Goal: Task Accomplishment & Management: Manage account settings

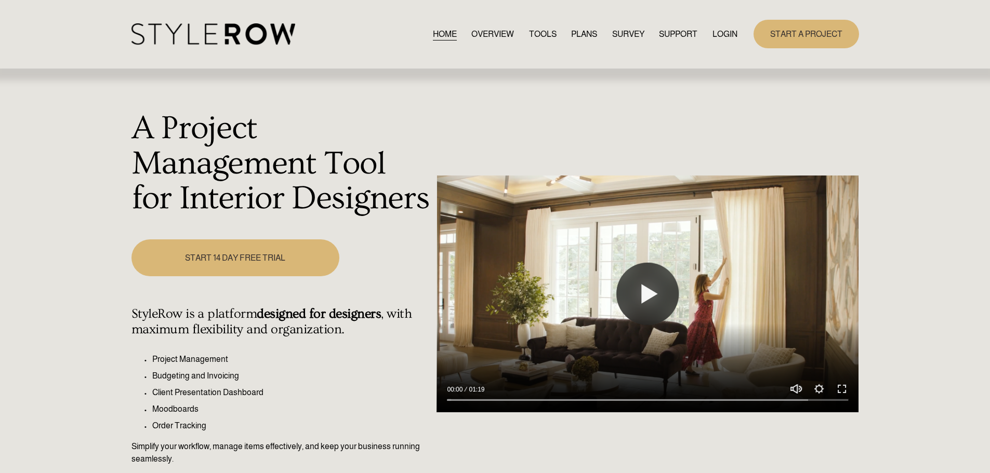
click at [730, 36] on link "LOGIN" at bounding box center [725, 34] width 25 height 14
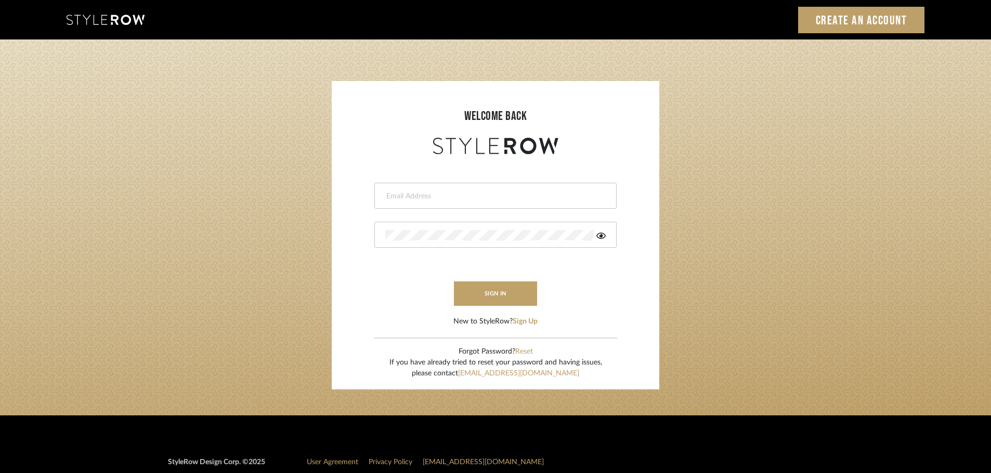
click at [397, 191] on input "email" at bounding box center [494, 196] width 218 height 10
type input "persimmon.design@outlook.com"
click at [465, 287] on button "sign in" at bounding box center [495, 294] width 83 height 24
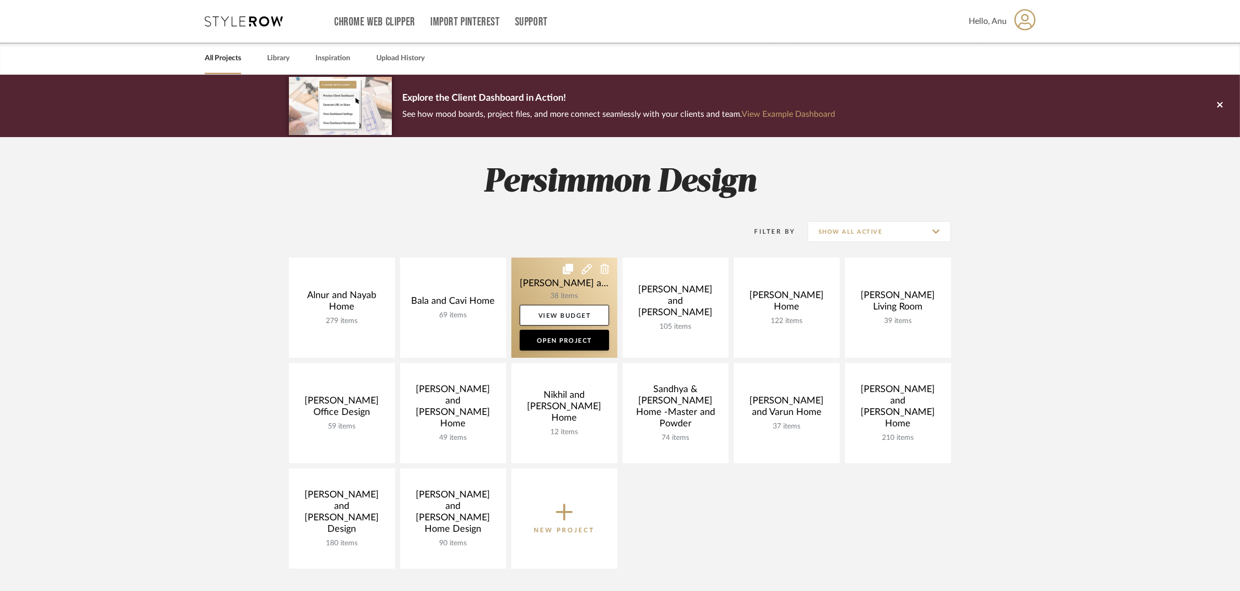
click at [539, 280] on link at bounding box center [564, 308] width 106 height 100
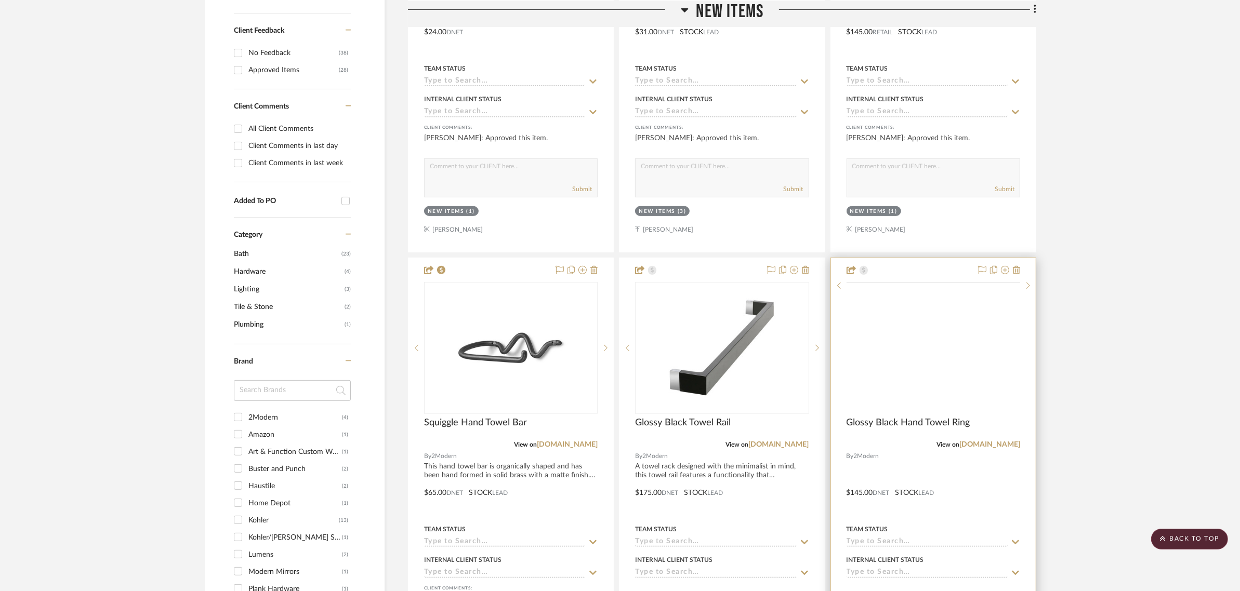
scroll to position [520, 0]
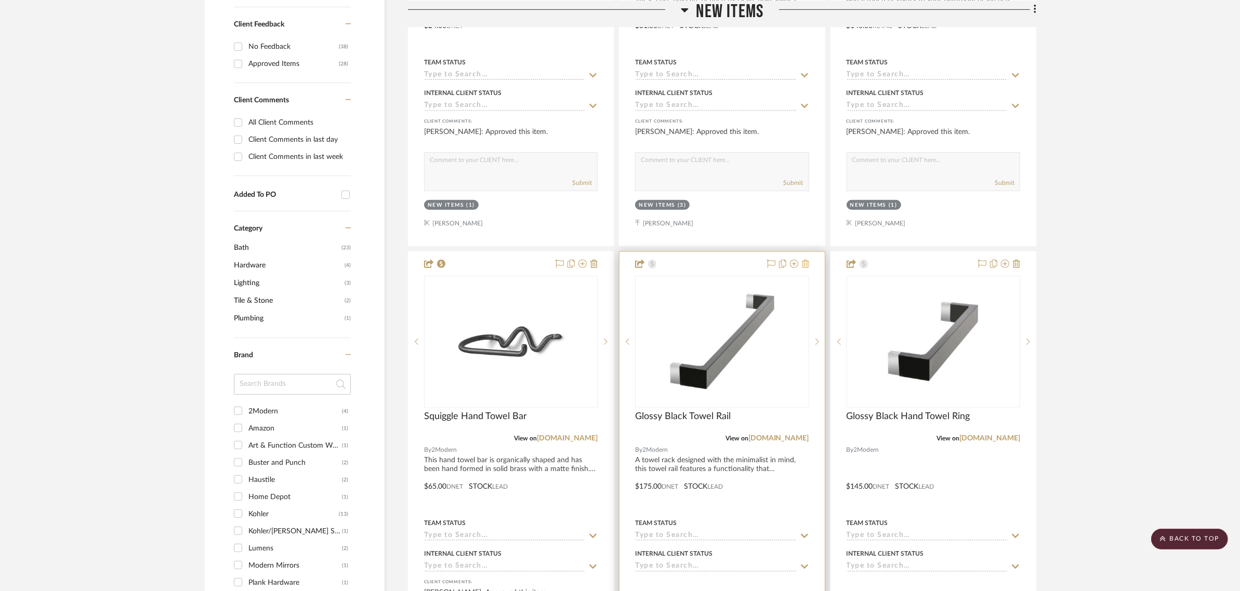
click at [805, 266] on icon at bounding box center [805, 264] width 7 height 8
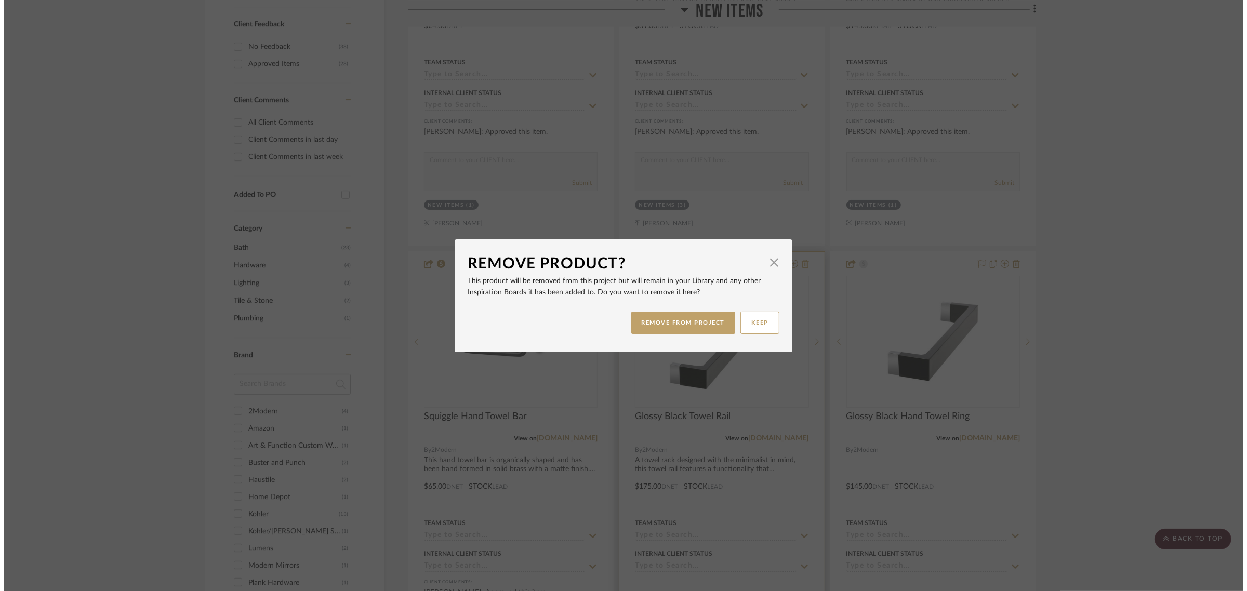
scroll to position [0, 0]
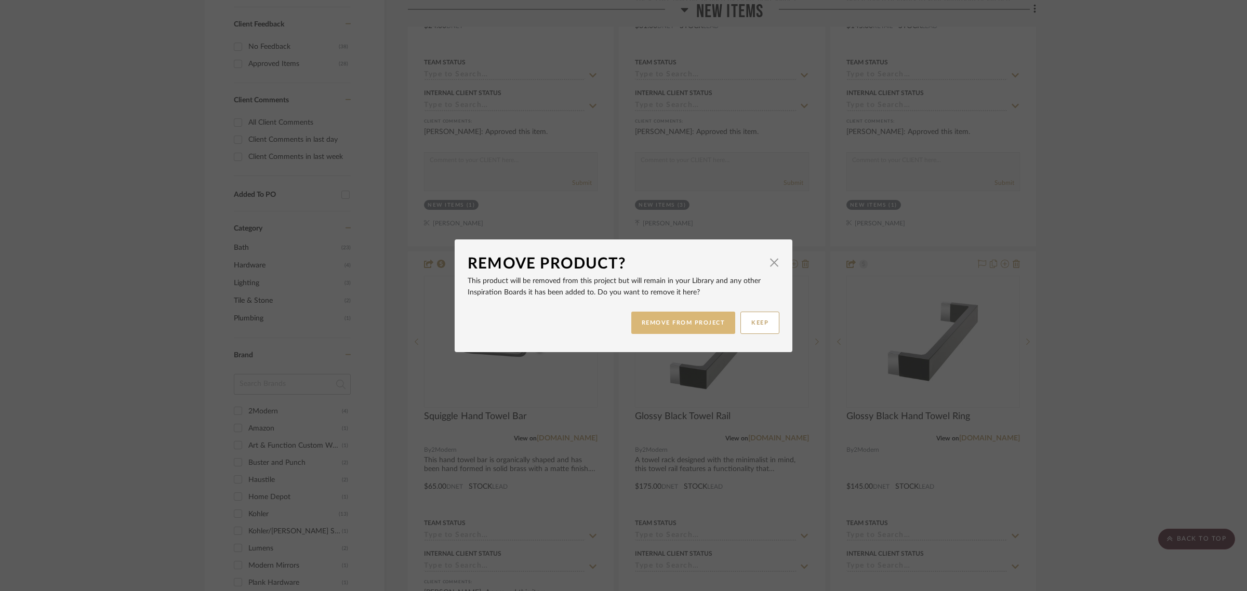
click at [661, 321] on button "REMOVE FROM PROJECT" at bounding box center [683, 323] width 104 height 22
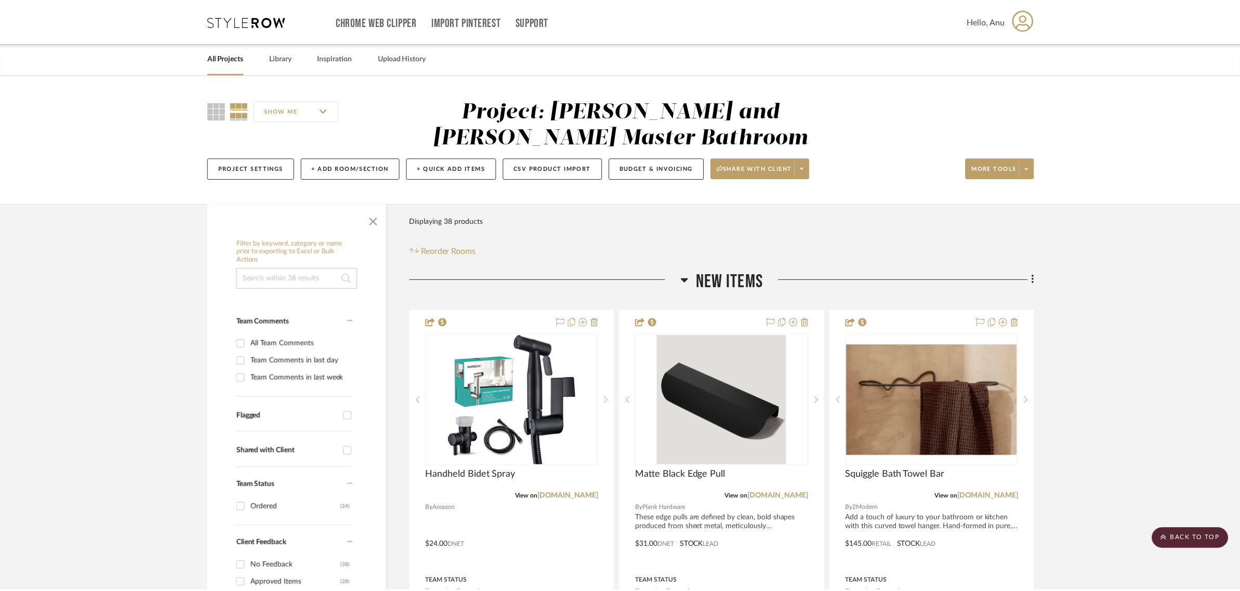
scroll to position [520, 0]
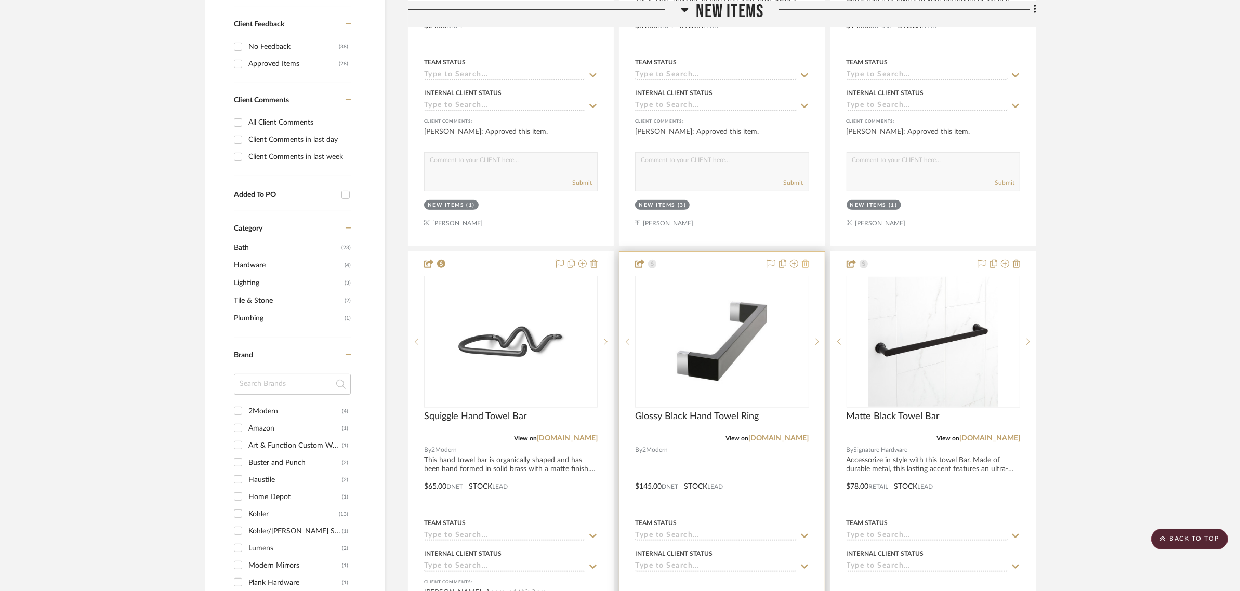
click at [802, 265] on icon at bounding box center [805, 264] width 7 height 8
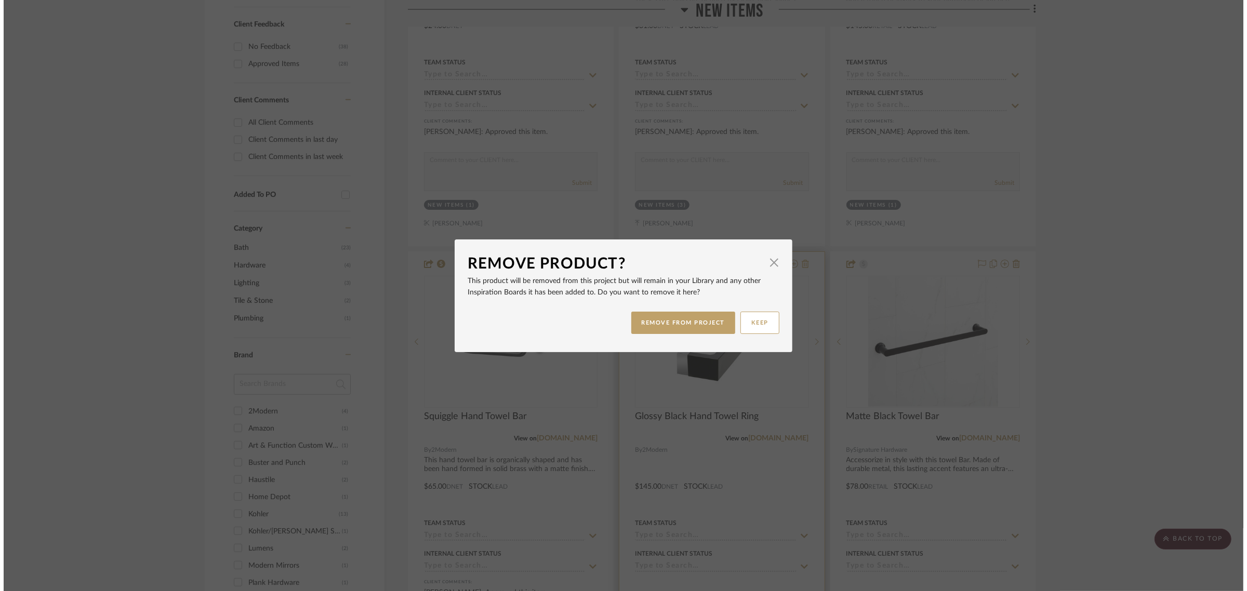
scroll to position [0, 0]
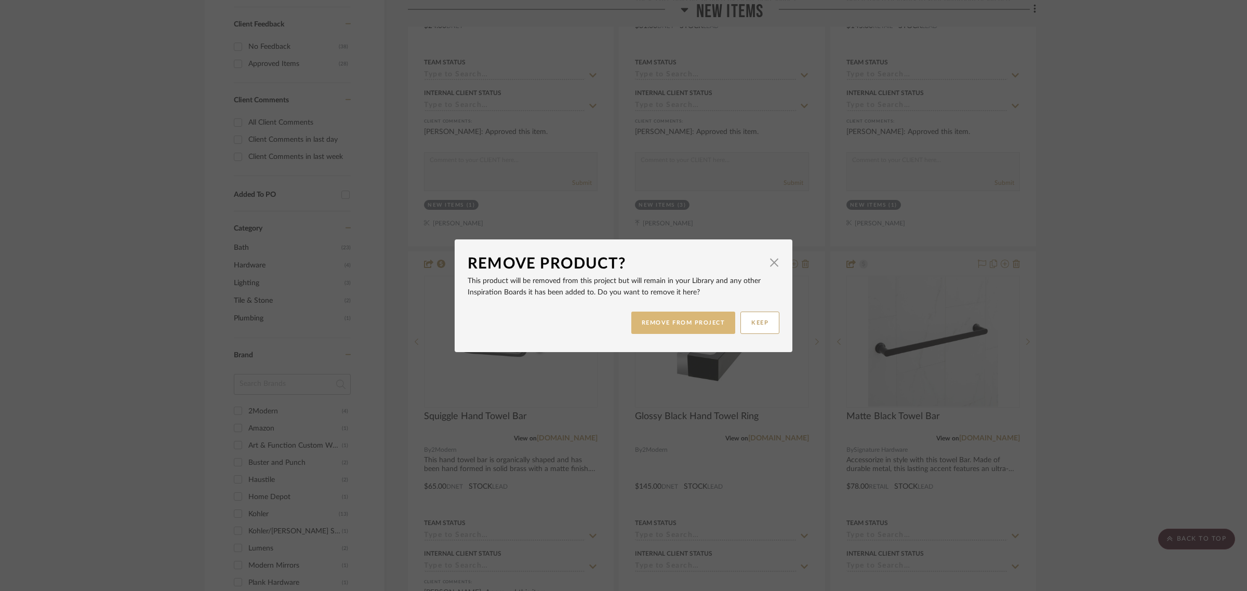
click at [666, 323] on button "REMOVE FROM PROJECT" at bounding box center [683, 323] width 104 height 22
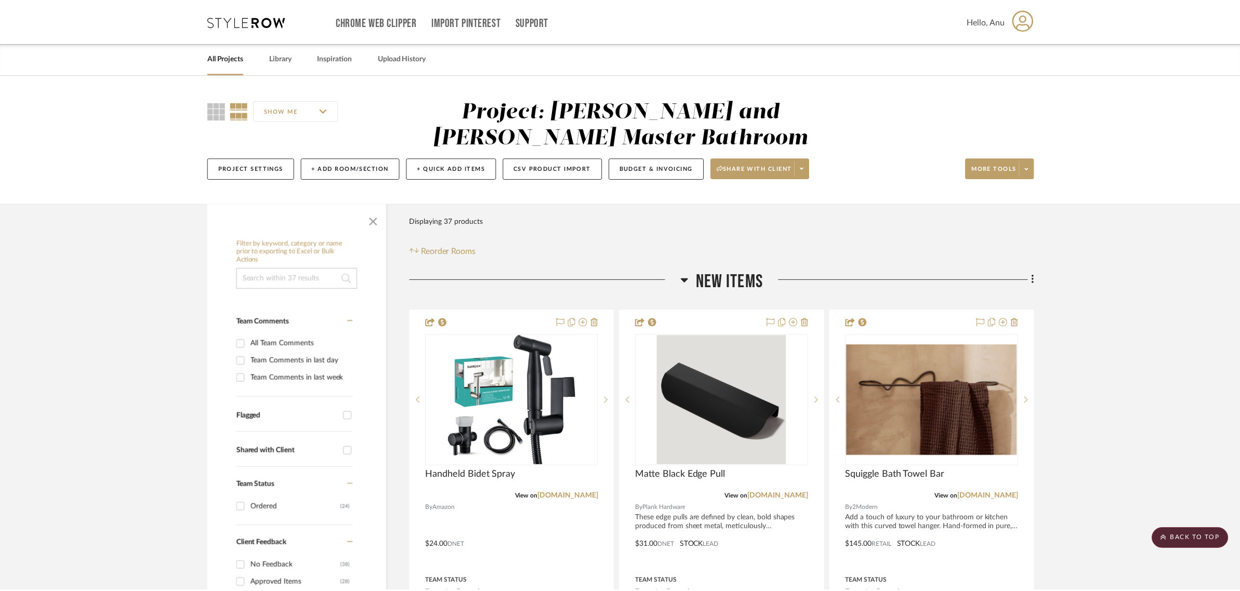
scroll to position [520, 0]
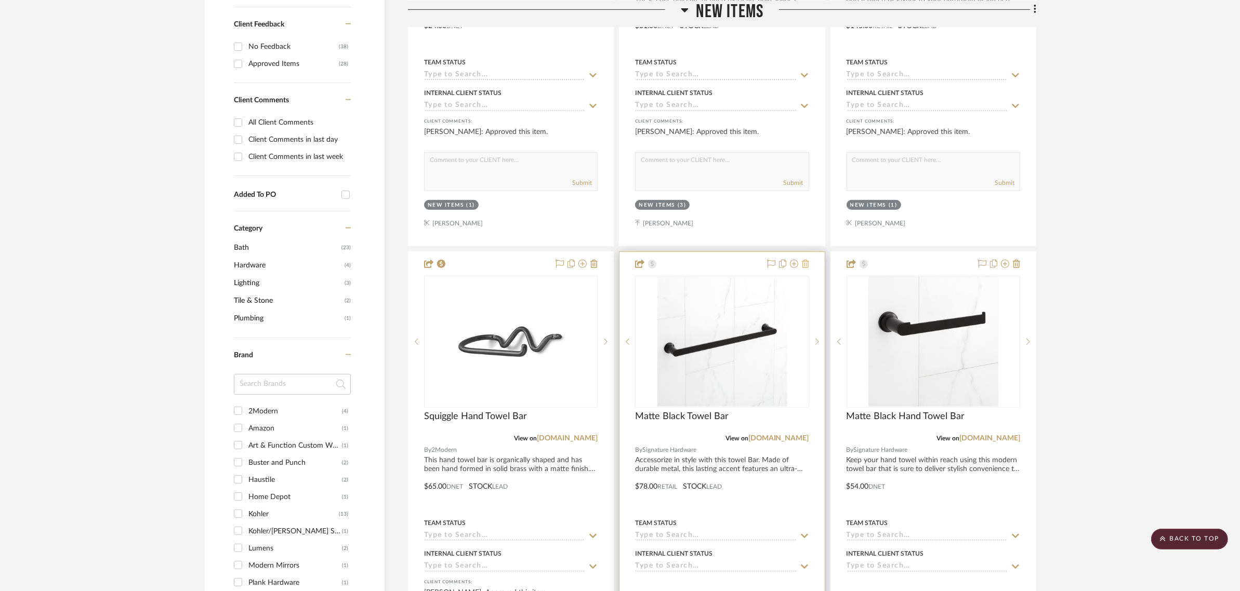
click at [807, 264] on icon at bounding box center [805, 264] width 7 height 8
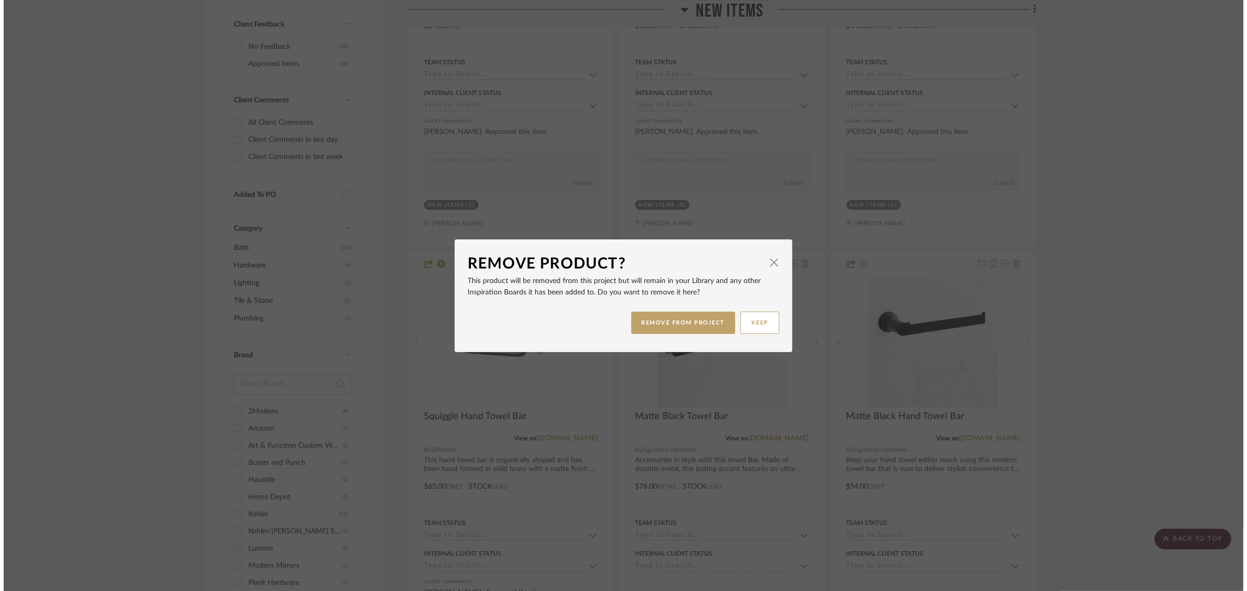
scroll to position [0, 0]
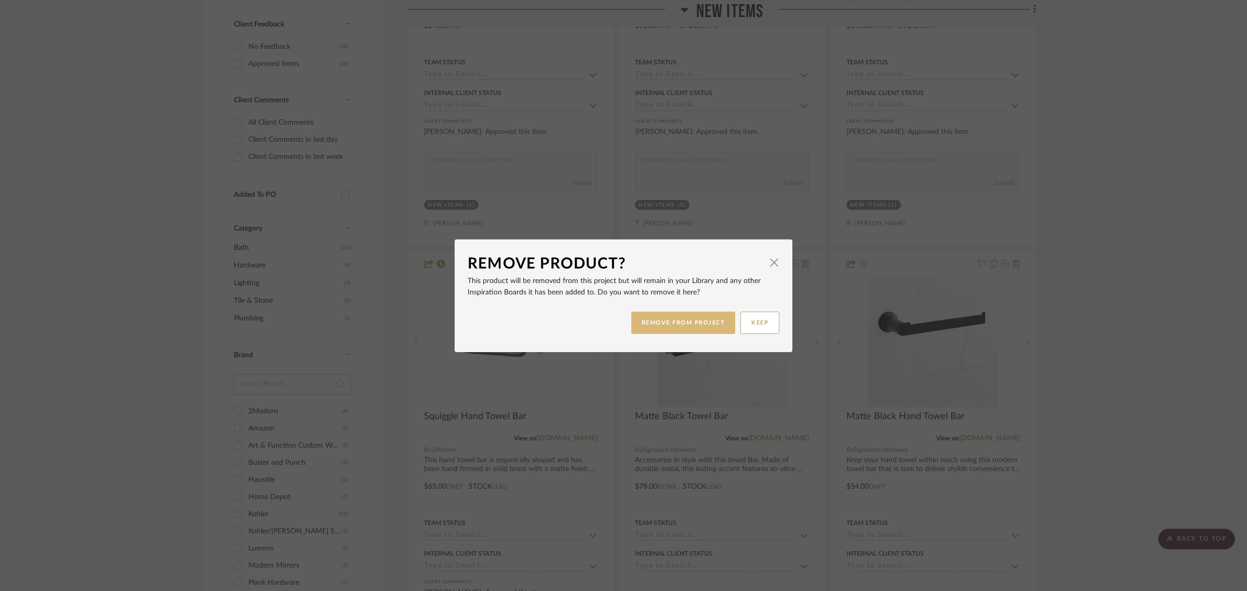
click at [702, 324] on button "REMOVE FROM PROJECT" at bounding box center [683, 323] width 104 height 22
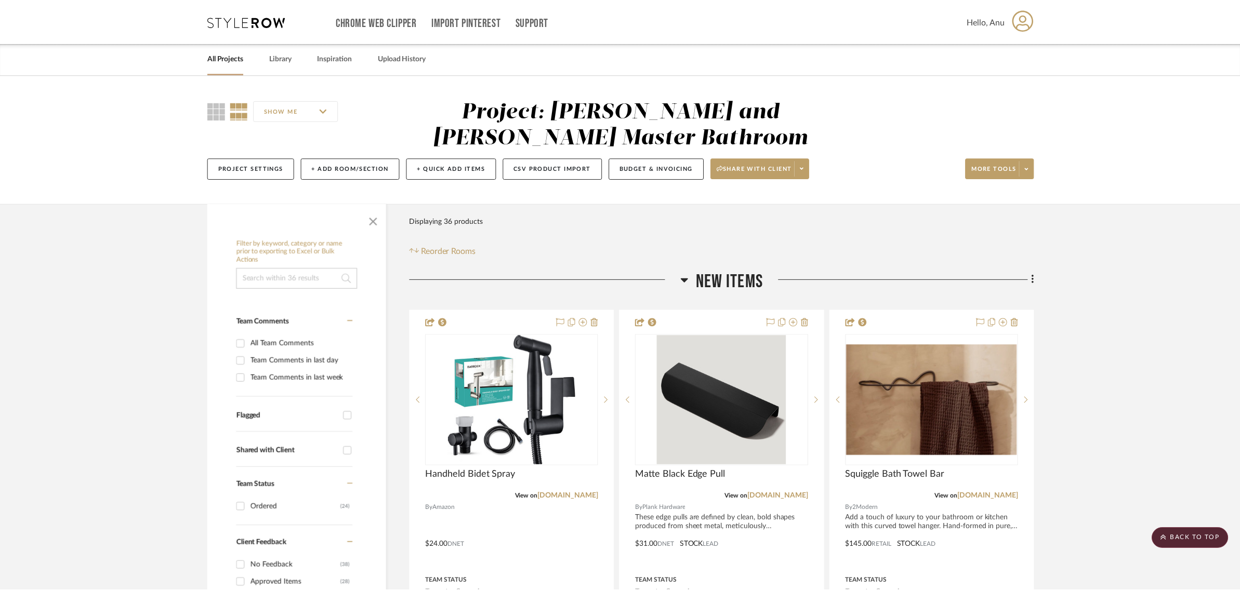
scroll to position [520, 0]
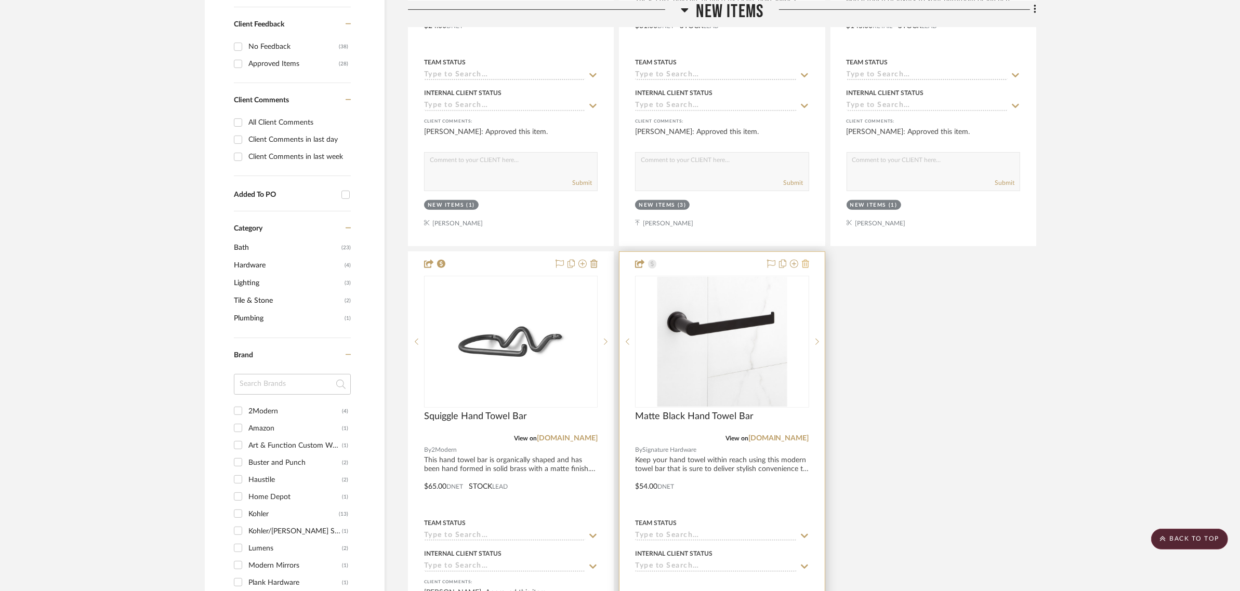
click at [807, 260] on icon at bounding box center [805, 264] width 7 height 8
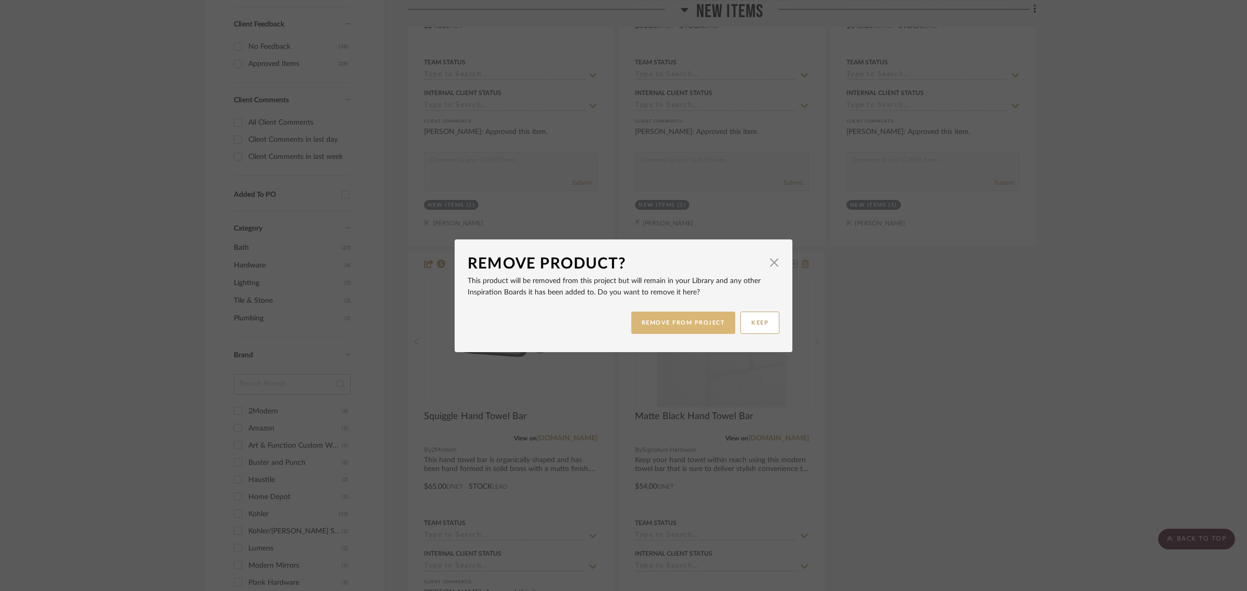
click at [683, 323] on button "REMOVE FROM PROJECT" at bounding box center [683, 323] width 104 height 22
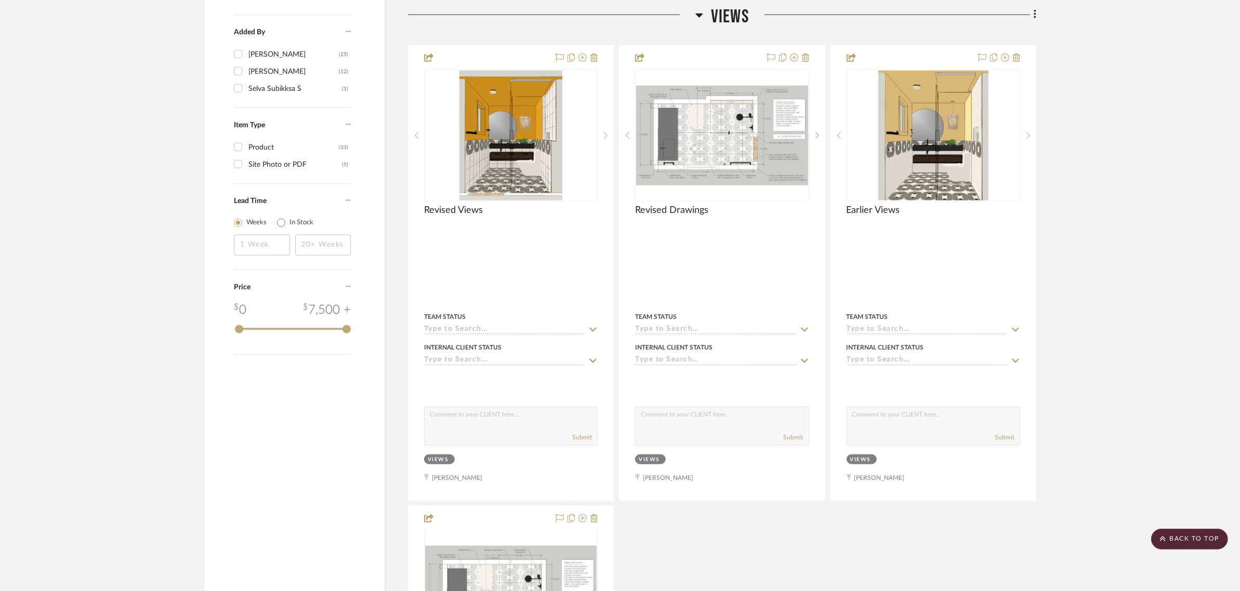
scroll to position [1039, 0]
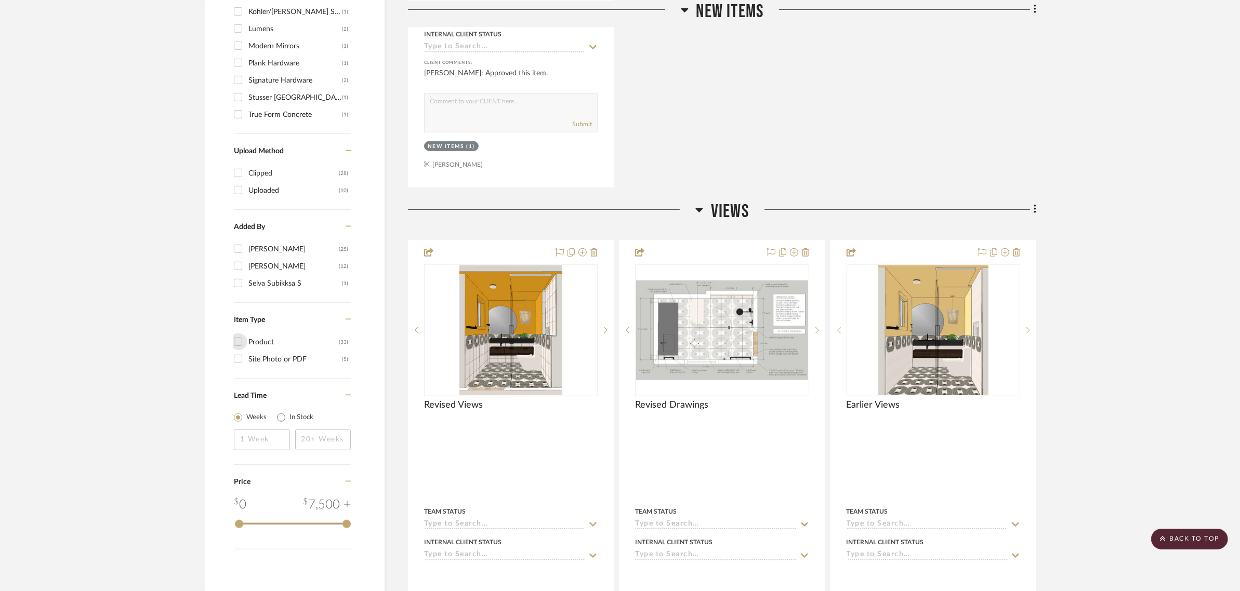
click at [241, 343] on input "Product (33)" at bounding box center [238, 342] width 17 height 17
checkbox input "true"
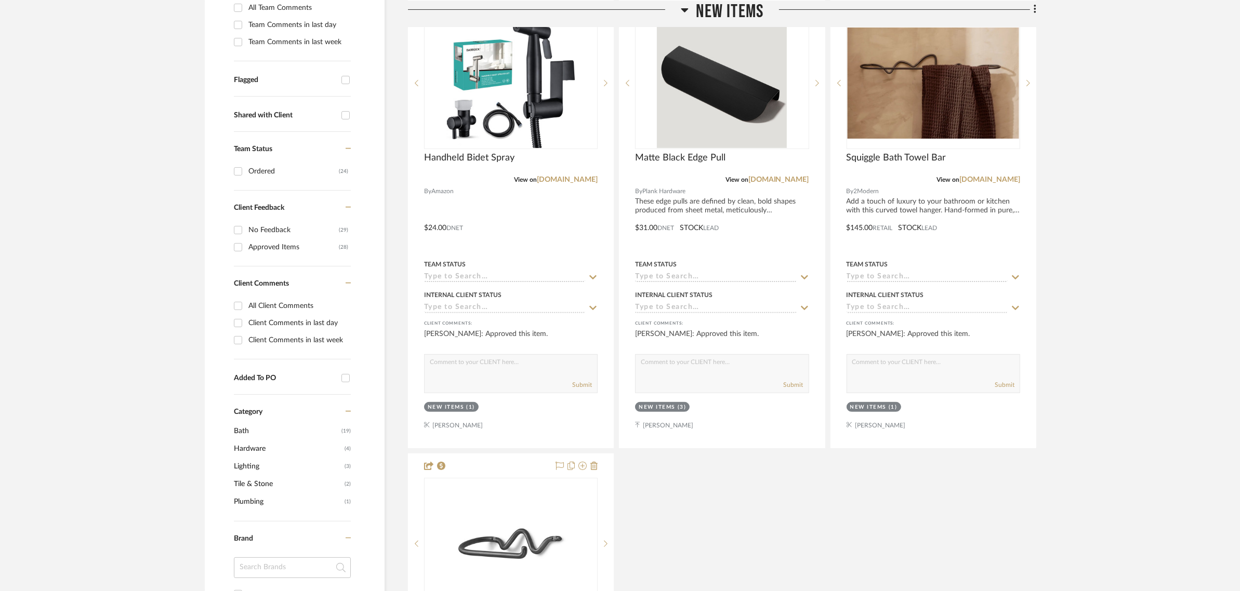
scroll to position [390, 0]
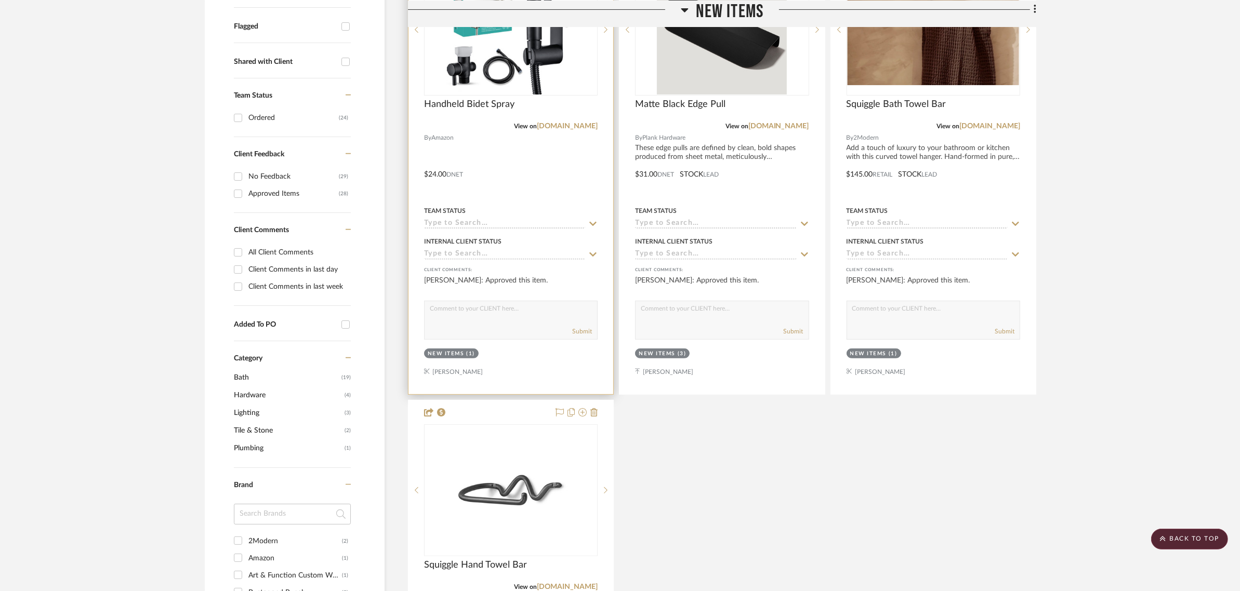
click at [592, 226] on icon at bounding box center [592, 224] width 9 height 8
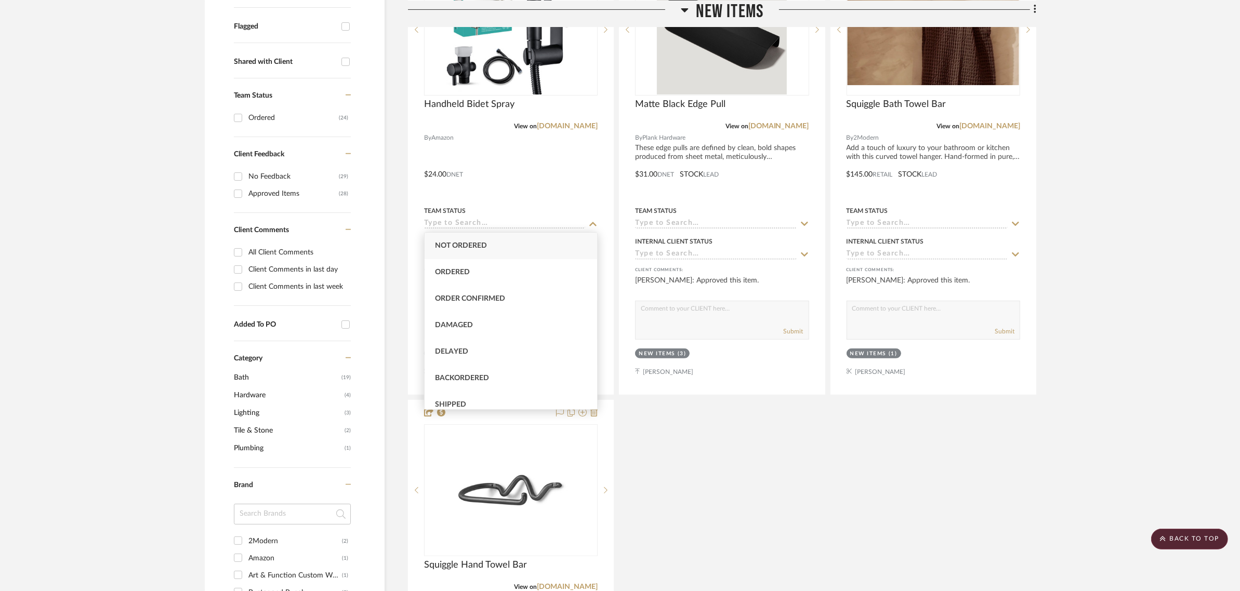
click at [442, 245] on span "Not ordered" at bounding box center [461, 245] width 52 height 7
type input "9/28/2025"
type input "Not ordered"
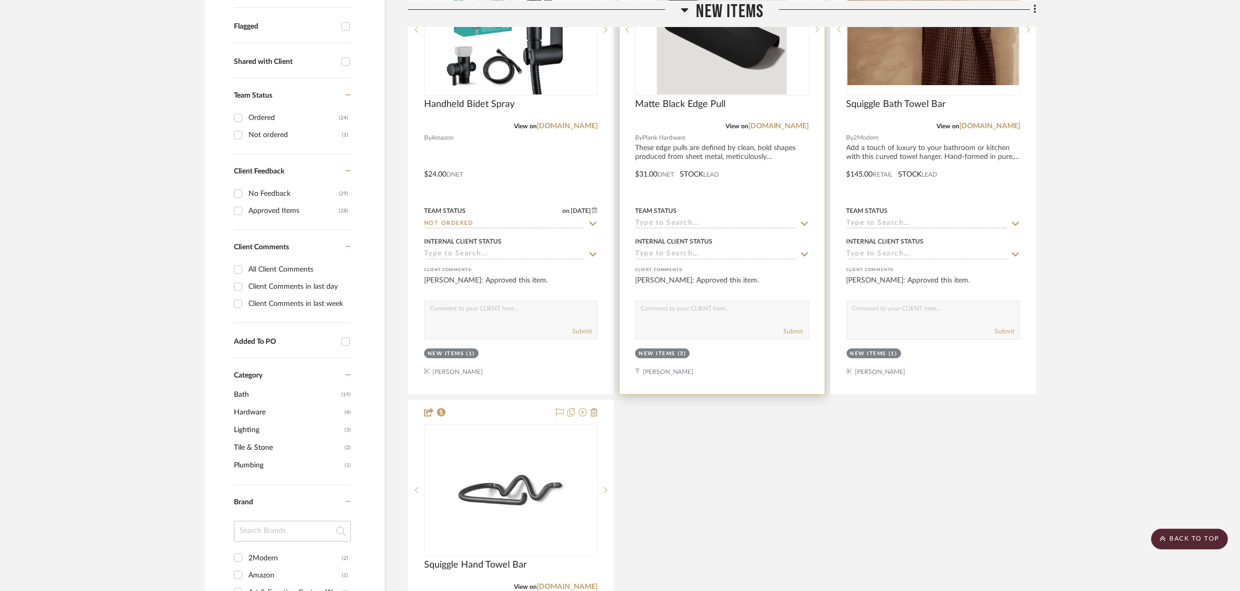
click at [803, 222] on icon at bounding box center [804, 224] width 9 height 8
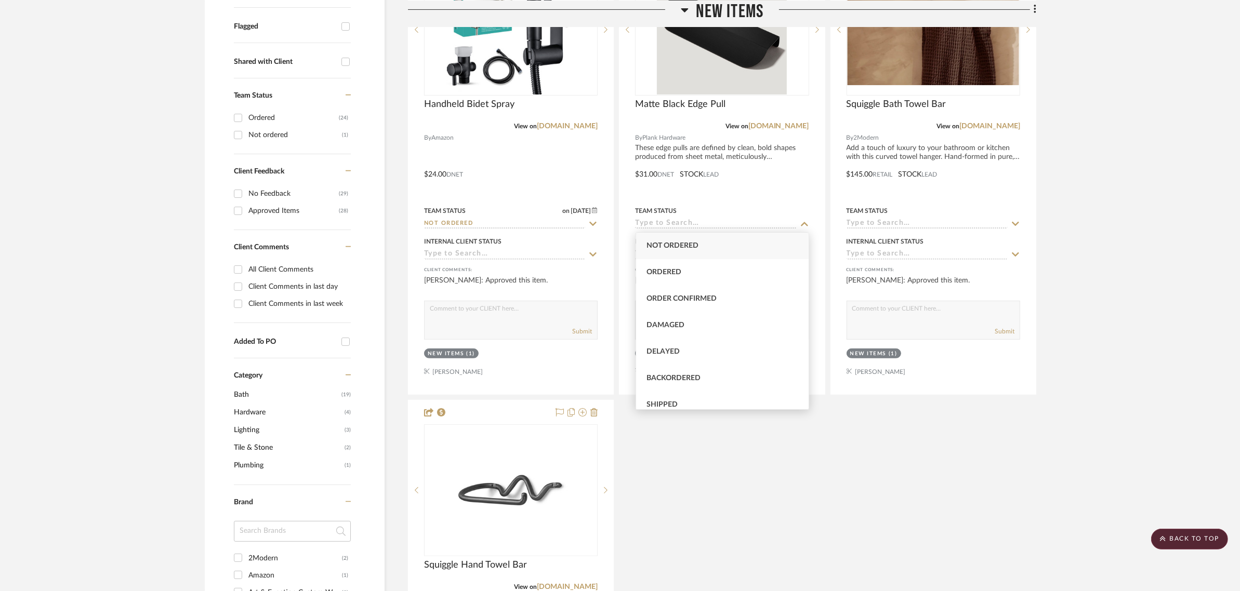
click at [674, 252] on div "Not ordered" at bounding box center [722, 246] width 173 height 27
type input "9/28/2025"
type input "Not ordered"
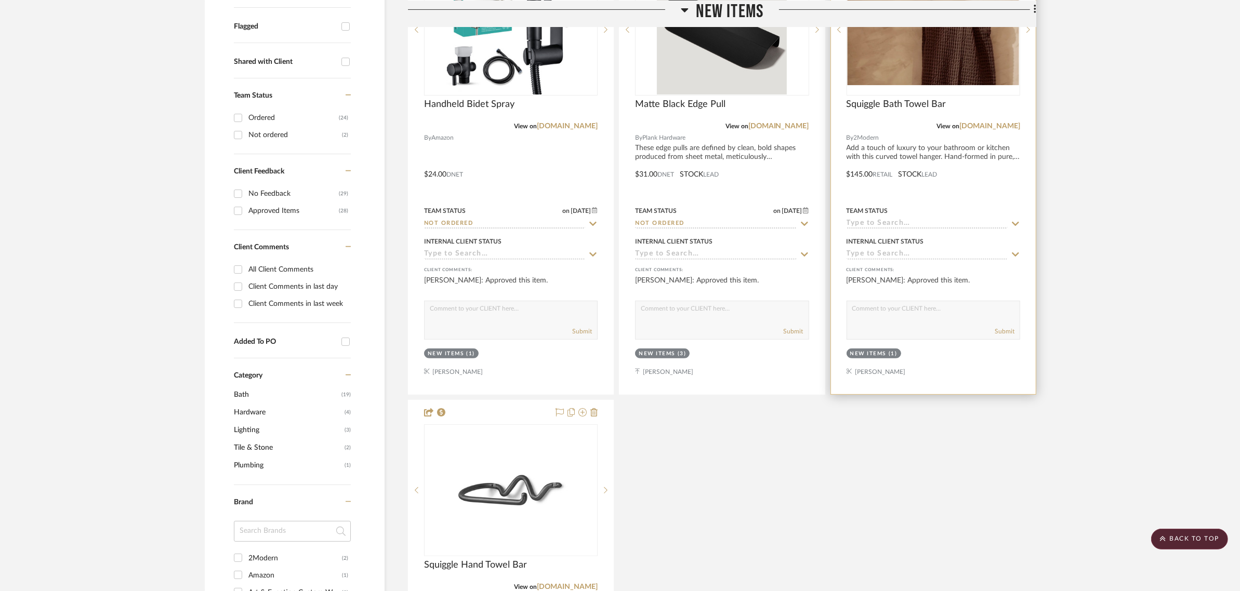
click at [1016, 225] on icon at bounding box center [1015, 224] width 7 height 4
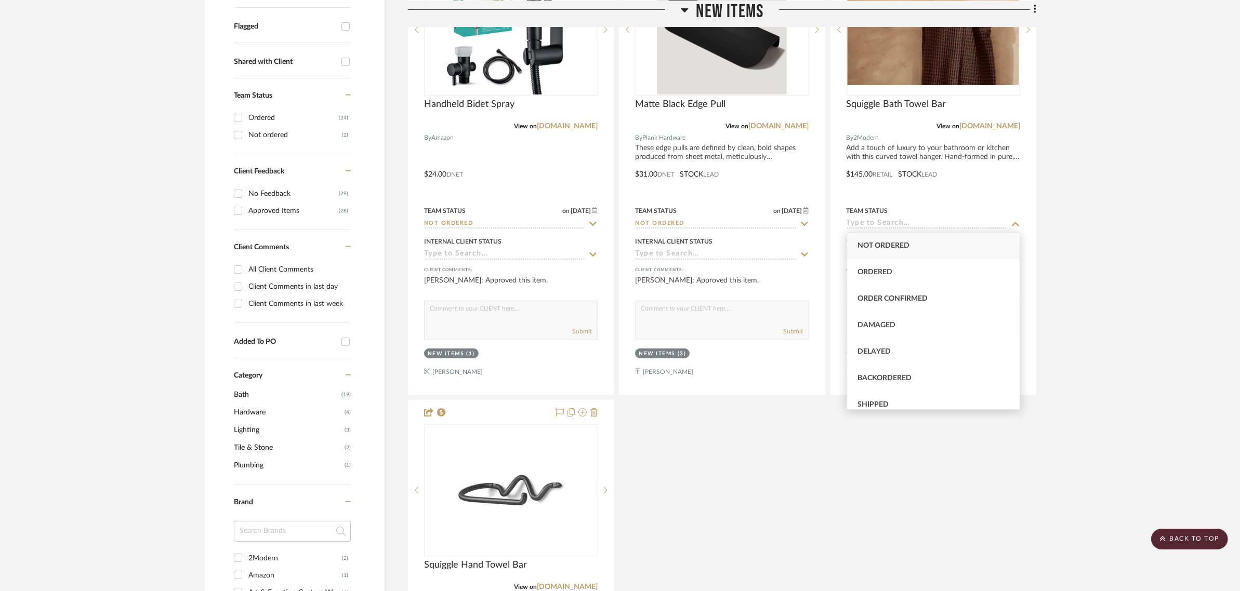
click at [872, 255] on div "Not ordered" at bounding box center [933, 246] width 173 height 27
type input "9/28/2025"
type input "Not ordered"
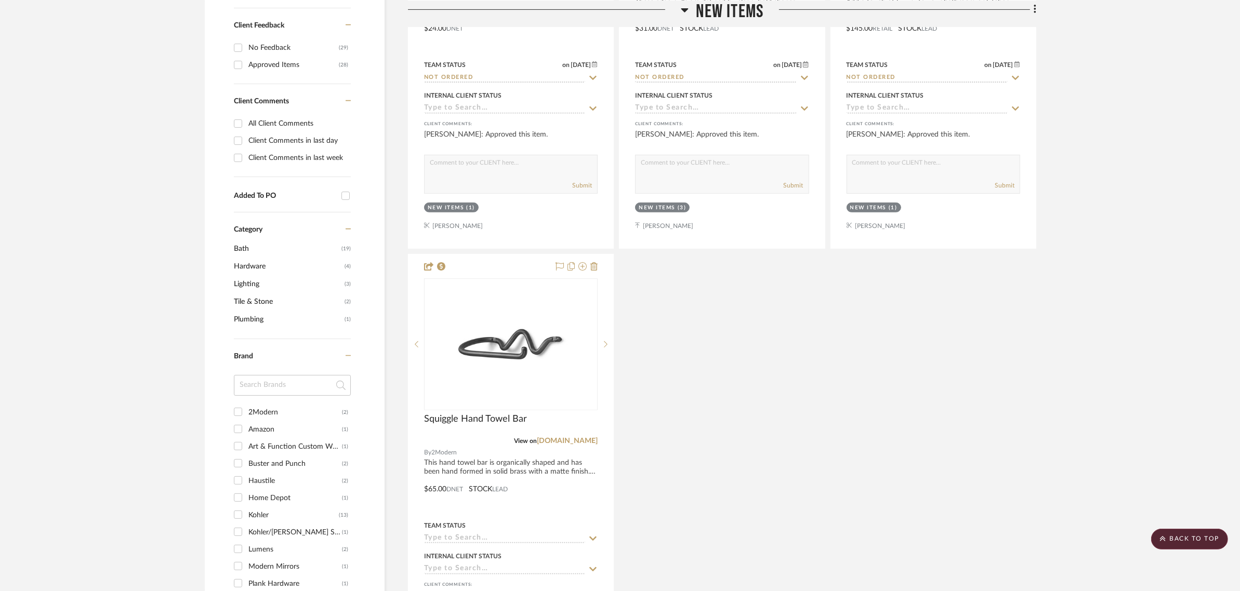
scroll to position [650, 0]
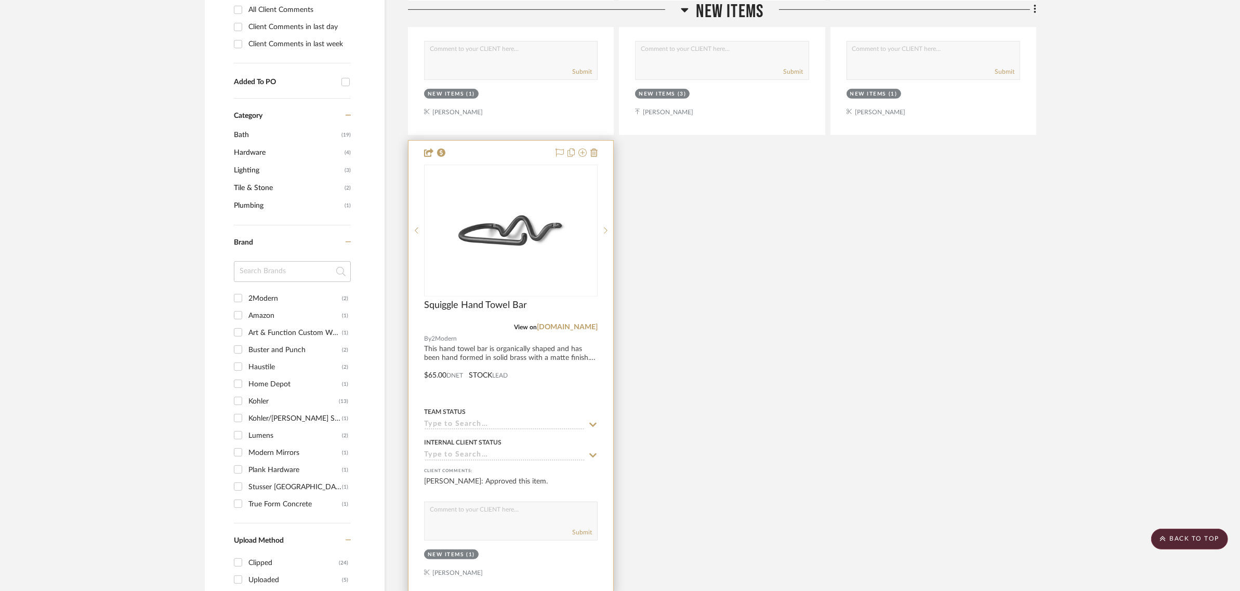
click at [590, 423] on icon at bounding box center [592, 425] width 9 height 8
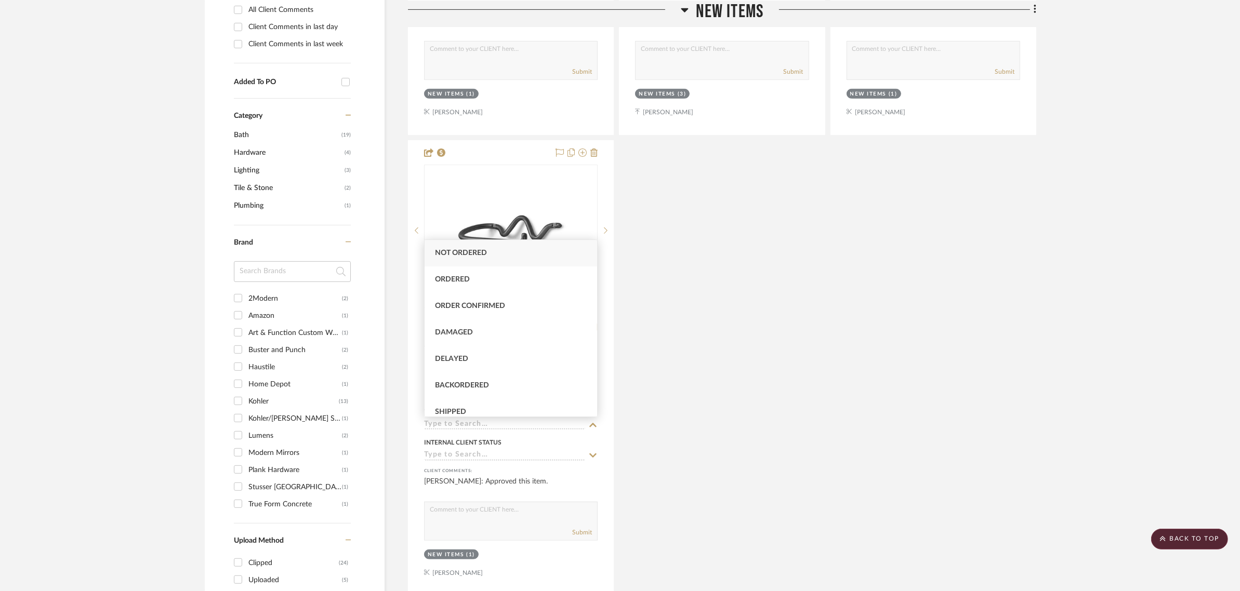
click at [451, 247] on div "Not ordered" at bounding box center [511, 253] width 173 height 27
type input "9/28/2025"
type input "Not ordered"
click at [846, 326] on div "Handheld Bidet Spray View on amazon.com By Amazon $24.00 DNET Team Status on 9/…" at bounding box center [722, 137] width 628 height 917
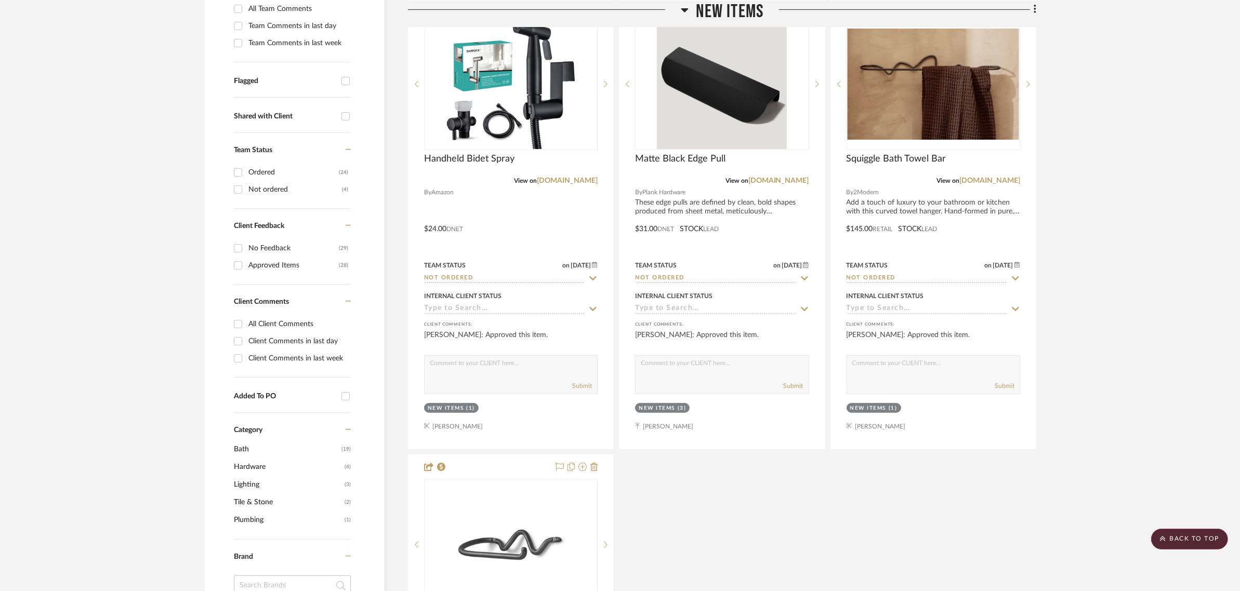
scroll to position [325, 0]
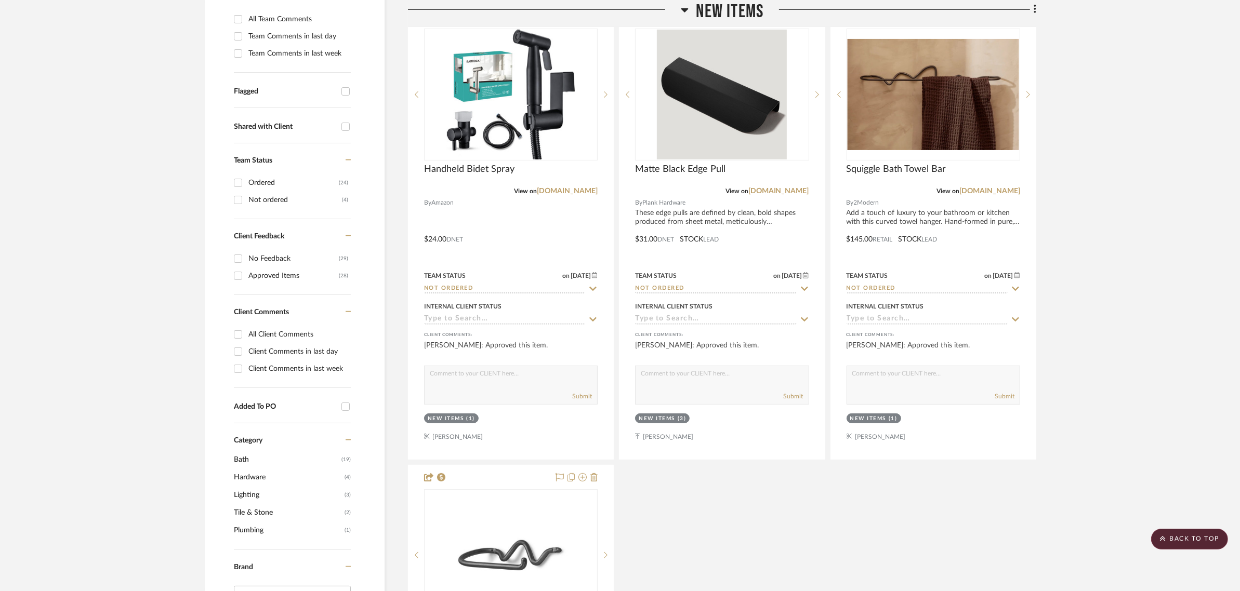
click at [258, 201] on div "Not ordered" at bounding box center [295, 200] width 94 height 17
click at [246, 201] on input "Not ordered (4)" at bounding box center [238, 200] width 17 height 17
checkbox input "true"
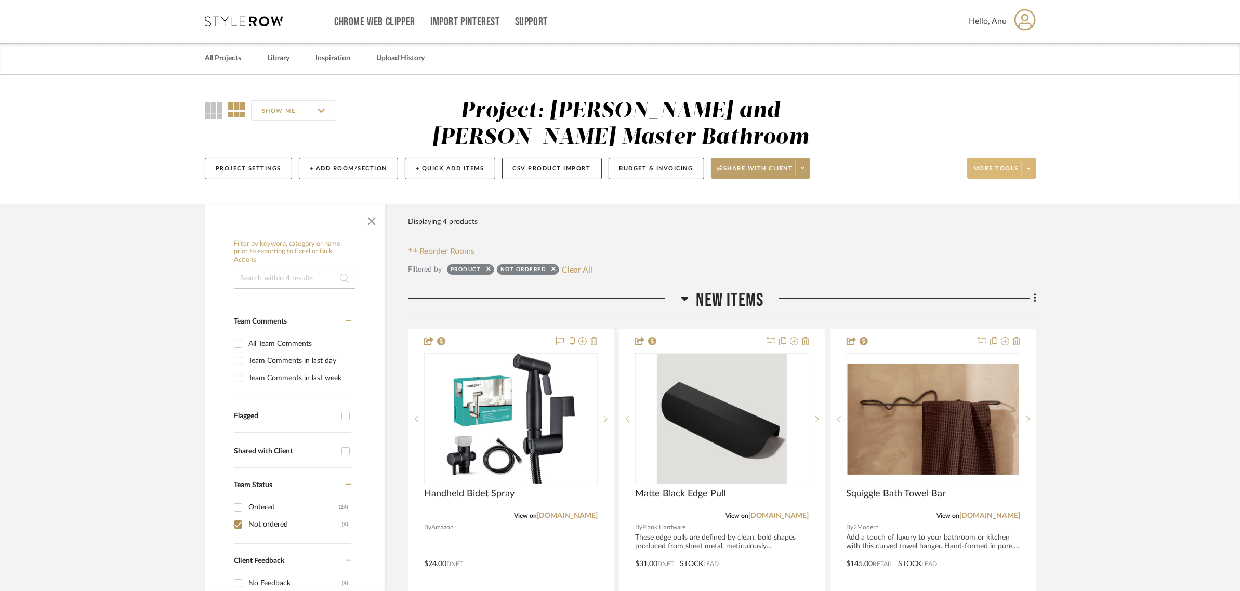
click at [986, 162] on button "More tools" at bounding box center [1001, 168] width 69 height 21
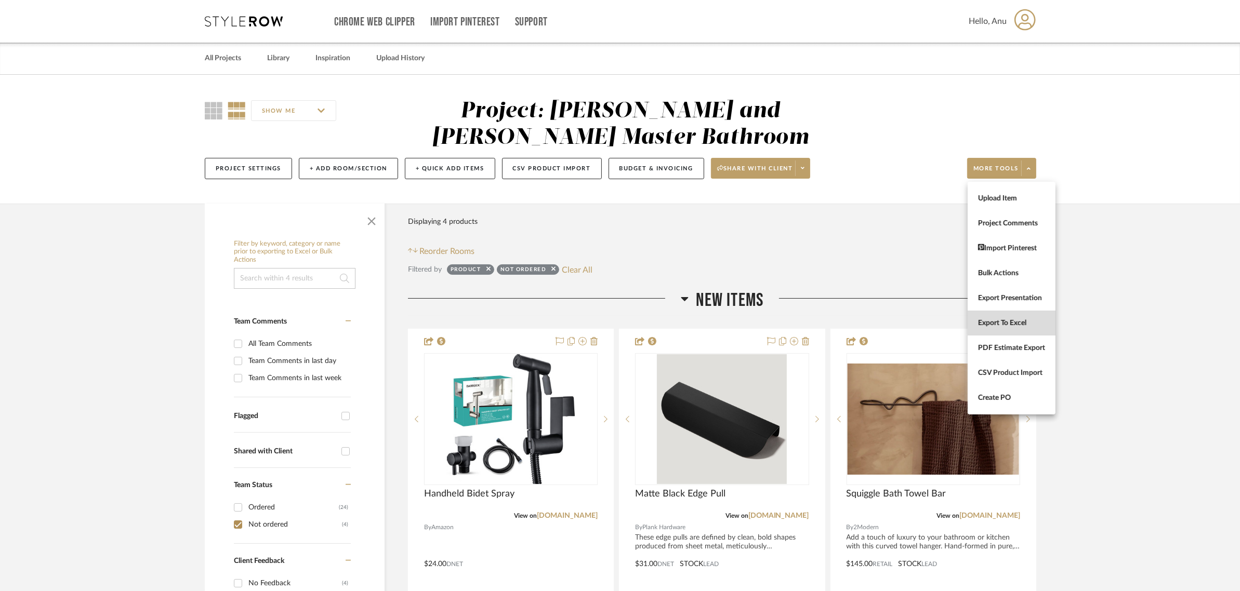
click at [1004, 323] on span "Export To Excel" at bounding box center [1011, 323] width 67 height 9
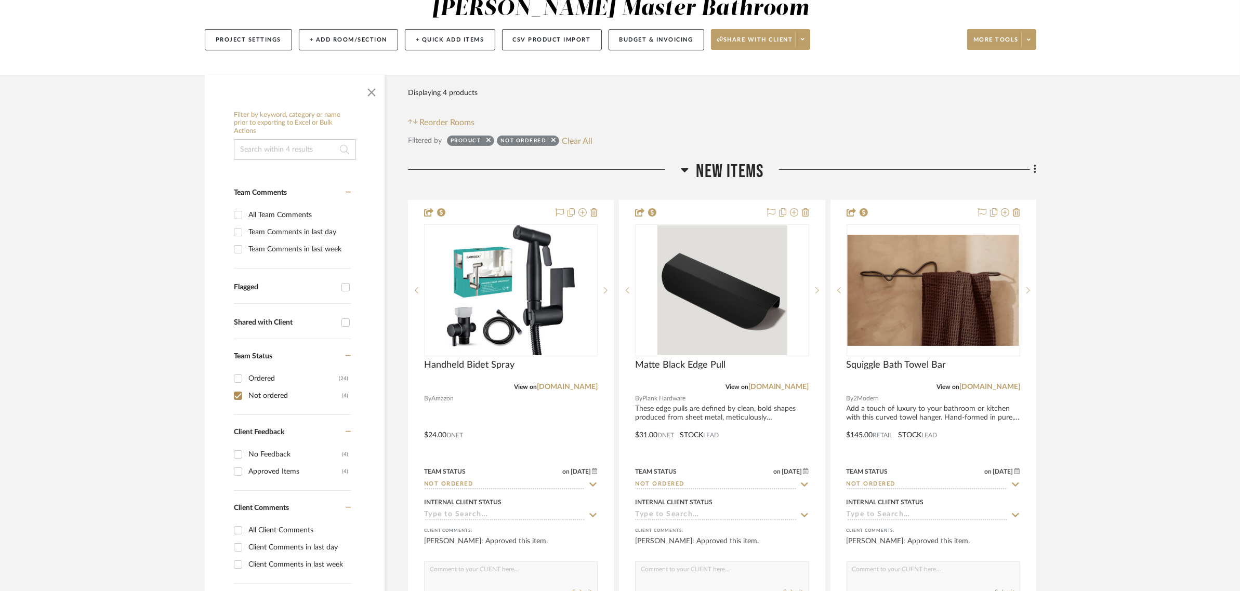
scroll to position [130, 0]
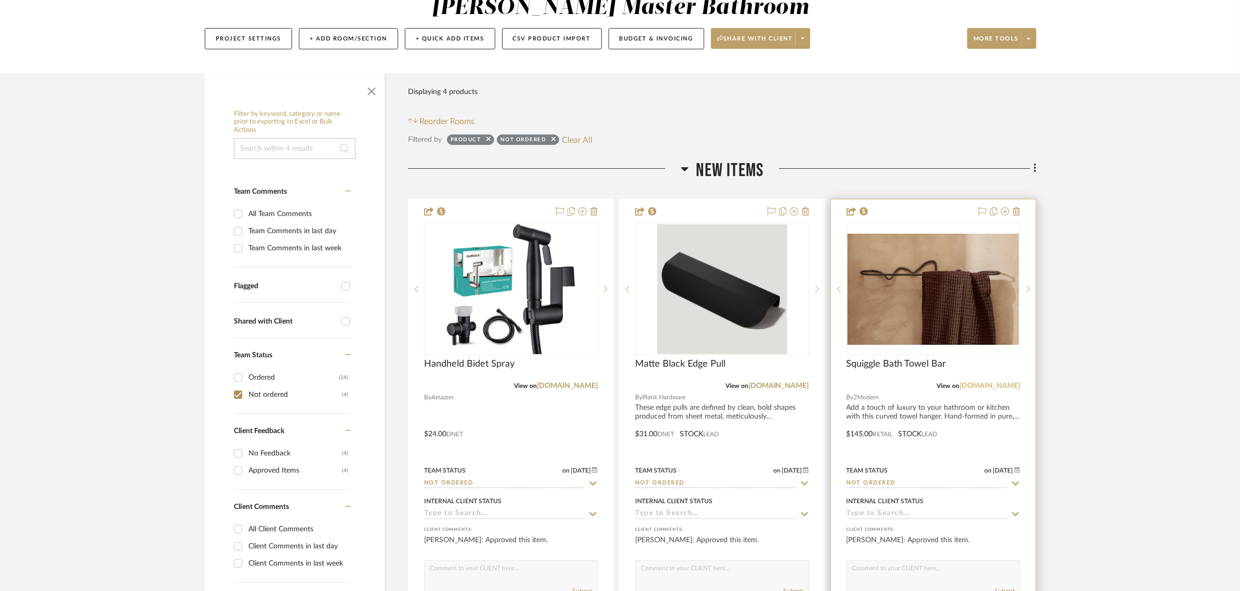
click at [994, 386] on link "2modern.com" at bounding box center [989, 386] width 61 height 7
click at [1006, 383] on link "2modern.com" at bounding box center [989, 386] width 61 height 7
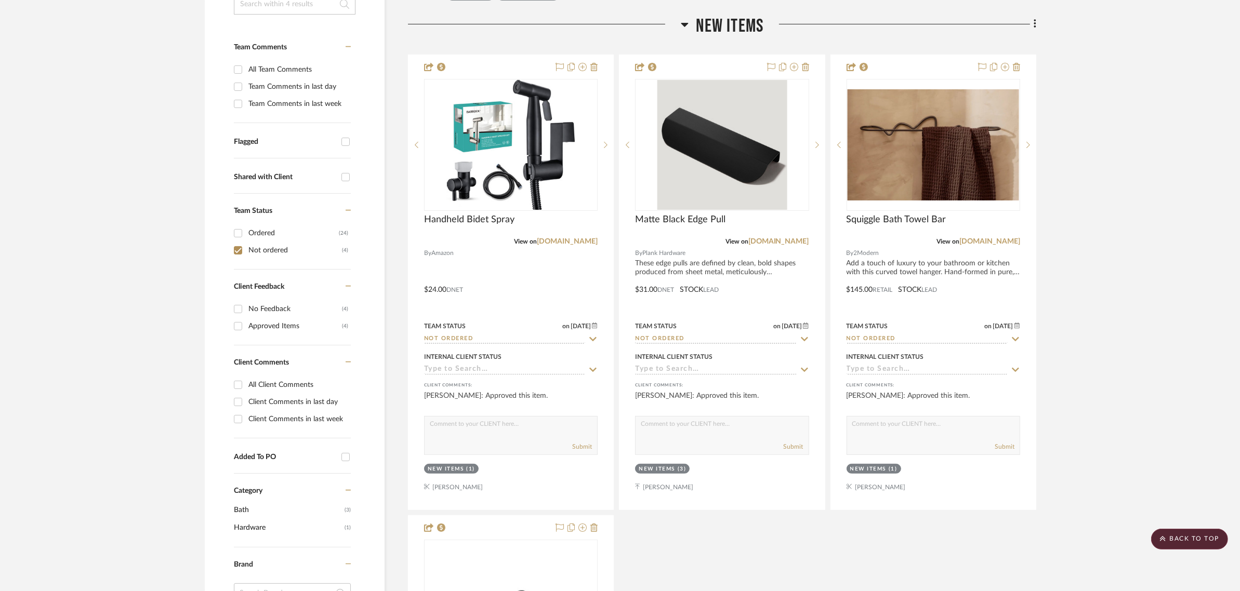
scroll to position [260, 0]
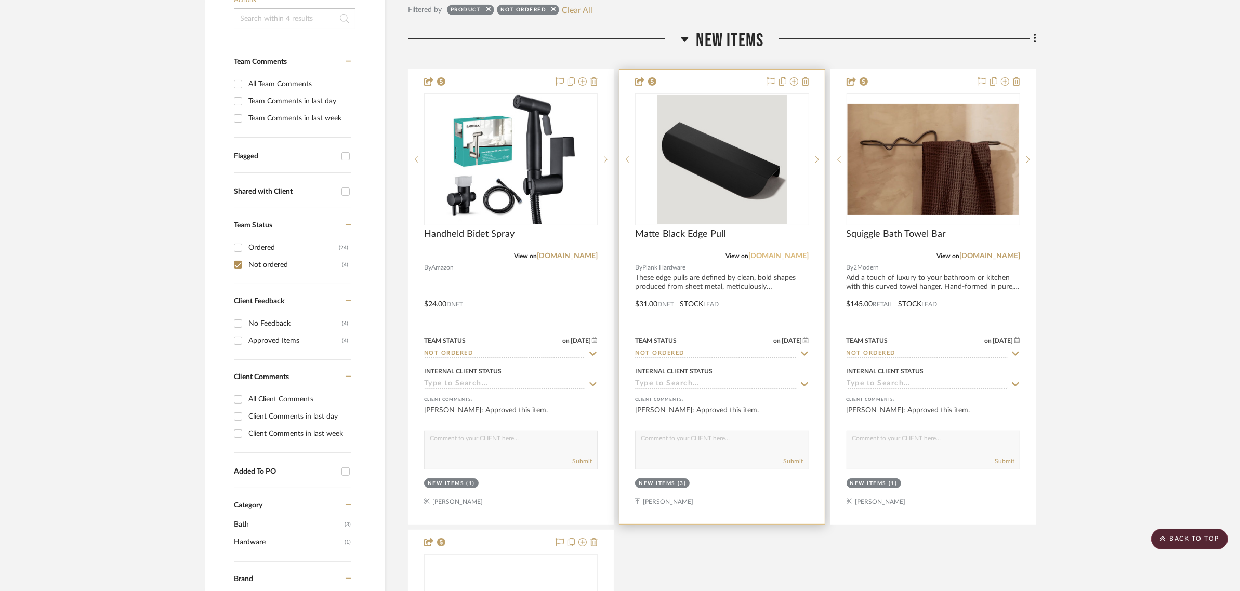
click at [755, 253] on link "us.plankhardware.com" at bounding box center [778, 256] width 61 height 7
click at [759, 256] on link "us.plankhardware.com" at bounding box center [778, 256] width 61 height 7
click at [682, 128] on img "0" at bounding box center [722, 160] width 130 height 130
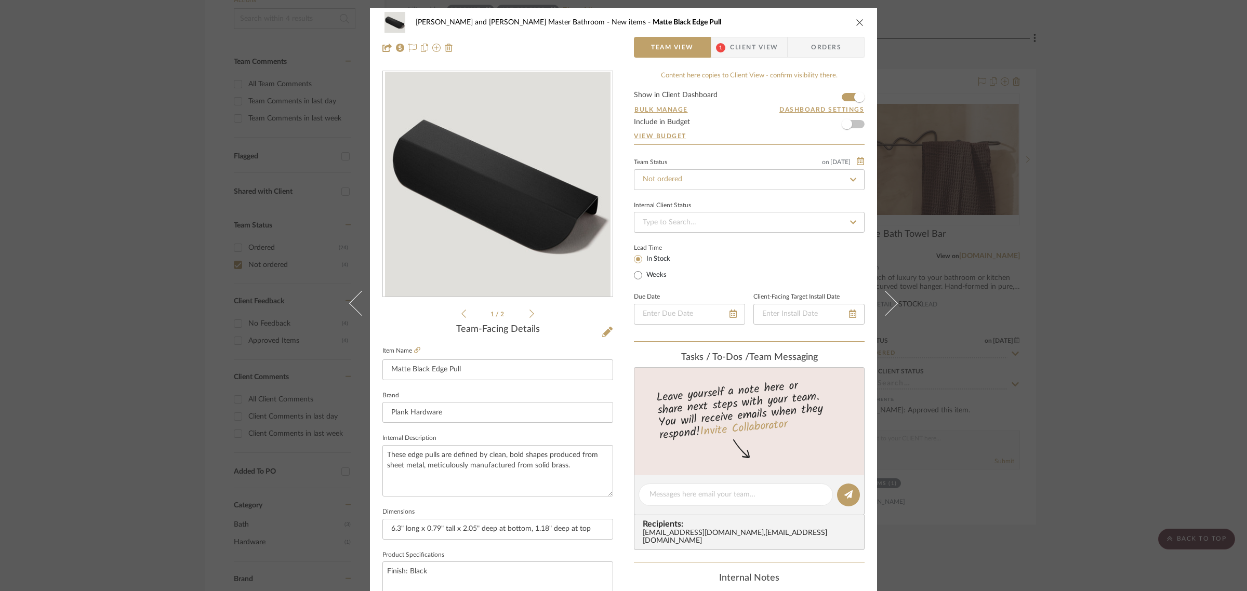
click at [859, 24] on icon "close" at bounding box center [860, 22] width 8 height 8
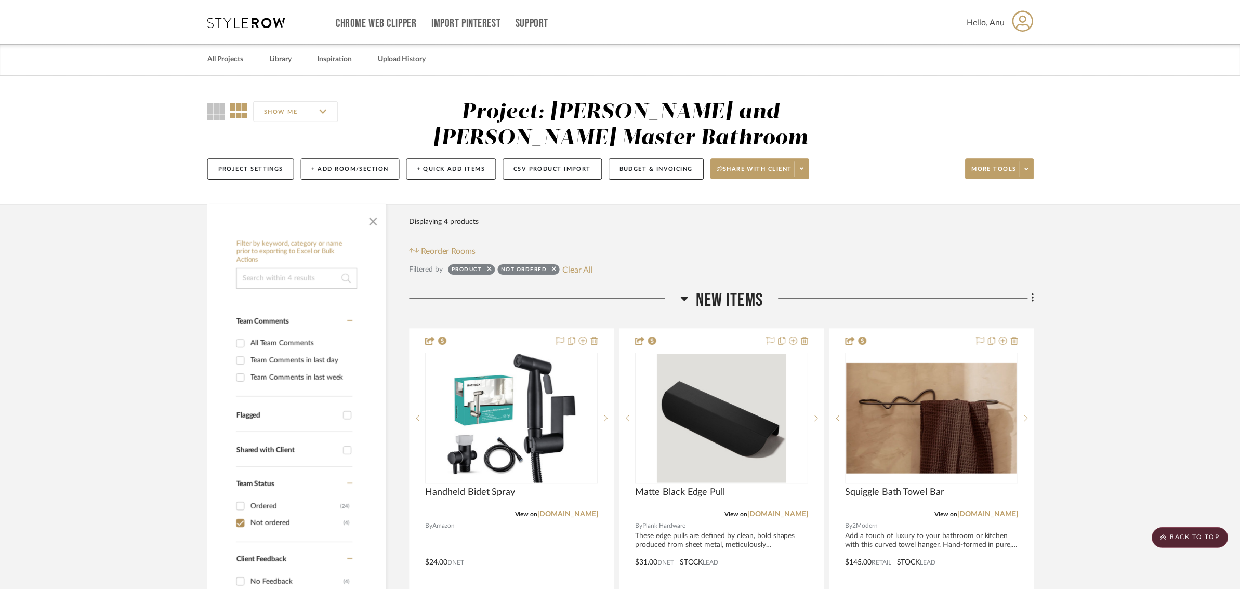
scroll to position [260, 0]
